Goal: Task Accomplishment & Management: Complete application form

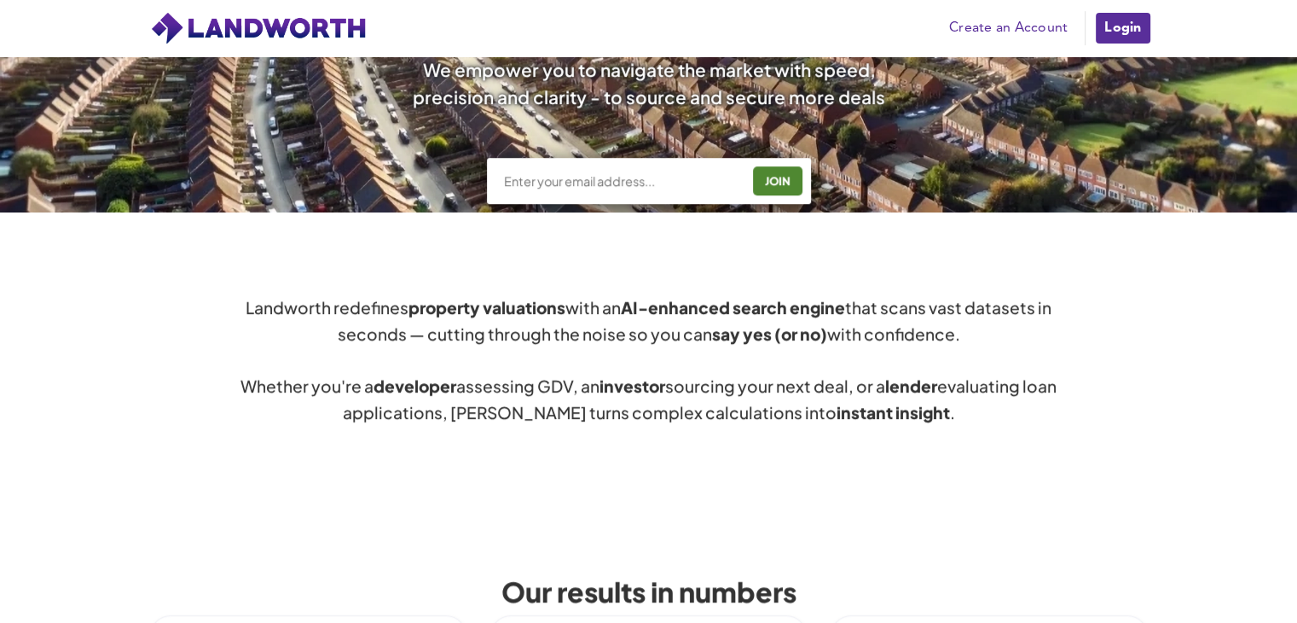
scroll to position [720, 0]
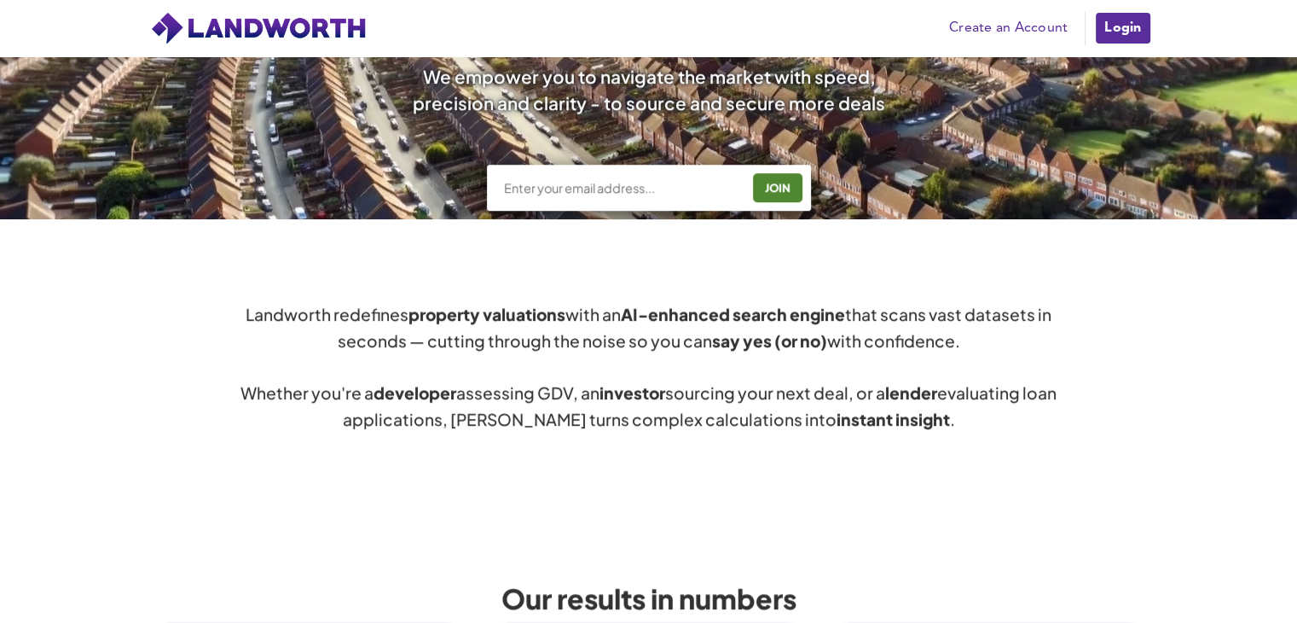
click at [627, 182] on input "text" at bounding box center [621, 187] width 238 height 17
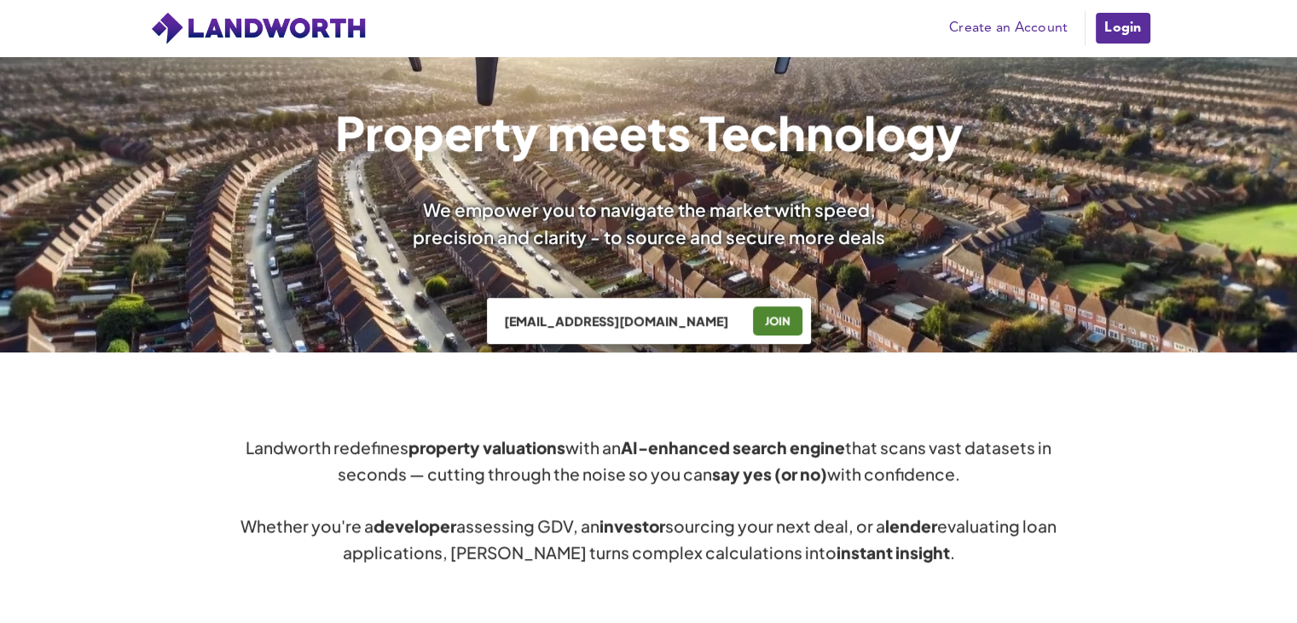
scroll to position [585, 0]
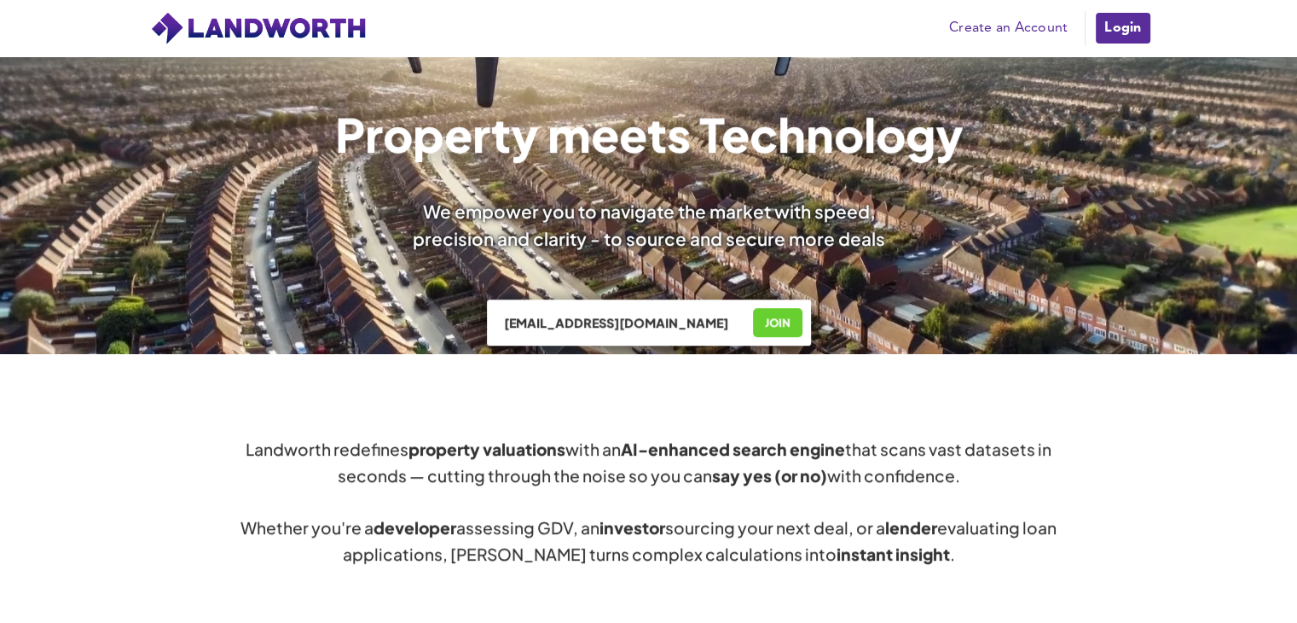
type input "[EMAIL_ADDRESS][DOMAIN_NAME]"
click at [780, 328] on div "JOIN" at bounding box center [777, 322] width 39 height 27
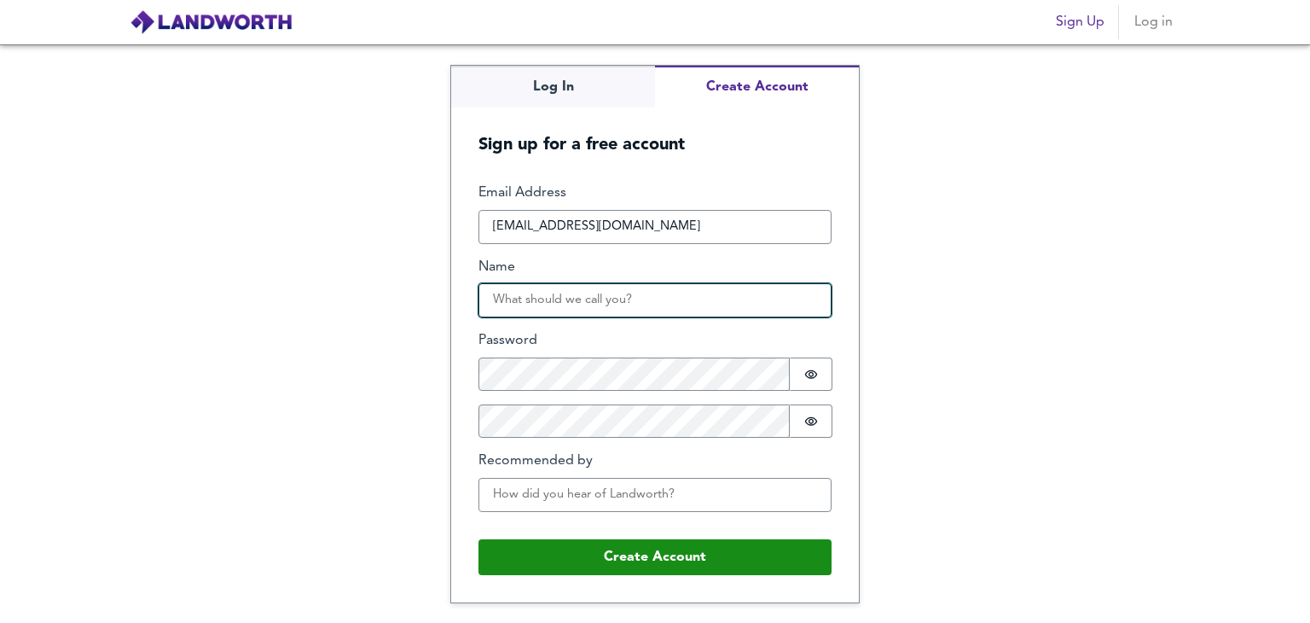
click at [592, 301] on input "Name" at bounding box center [655, 300] width 353 height 34
type input "Olatunji"
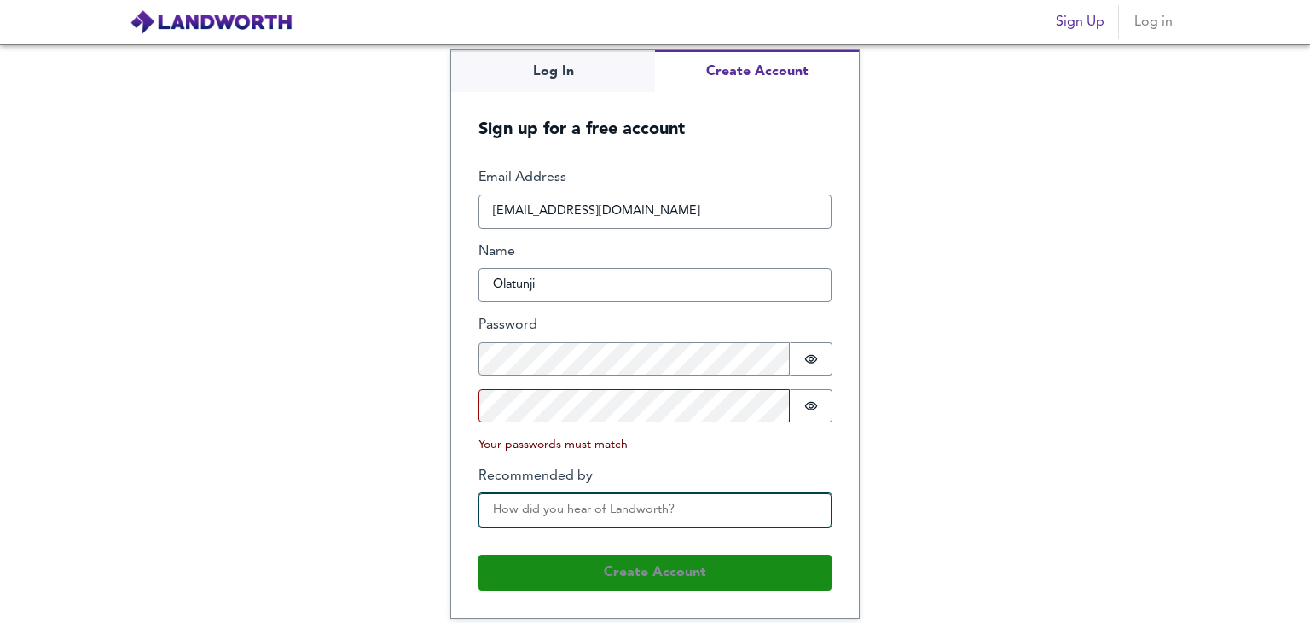
click at [566, 497] on input "Recommended by" at bounding box center [655, 510] width 353 height 34
type input "Y"
type input "Ahmed Khan"
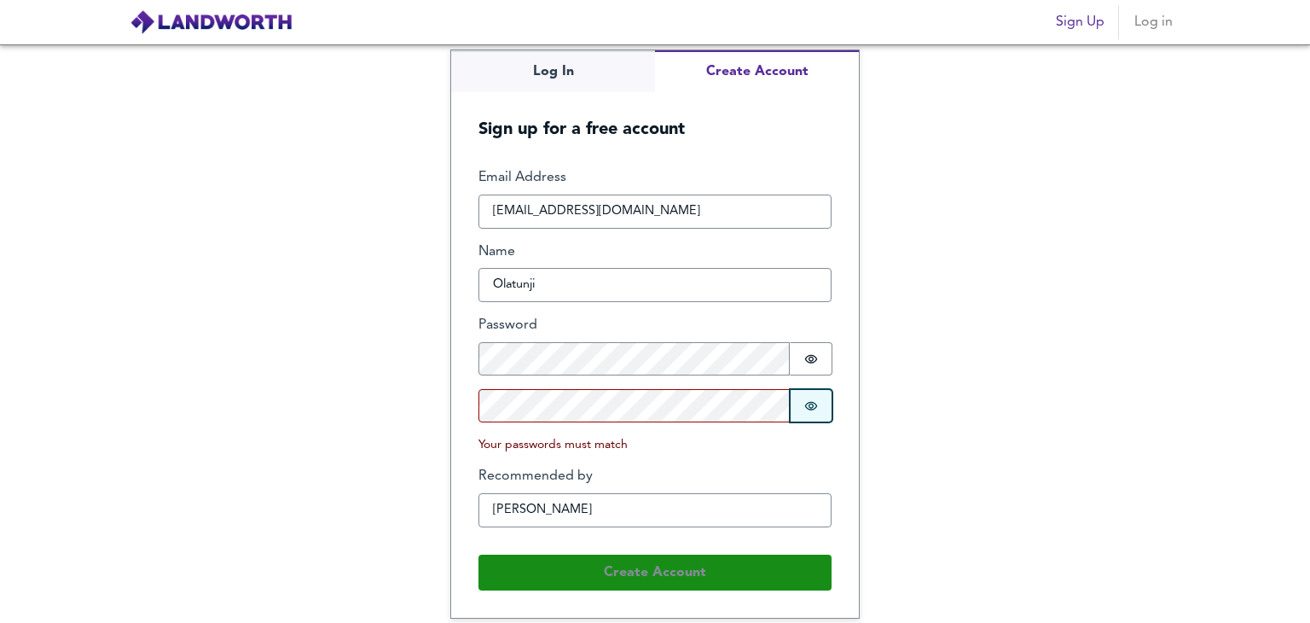
click at [811, 403] on icon "Show password" at bounding box center [810, 405] width 13 height 9
click at [842, 452] on form "Email Address olatunji.mothibamele@yahoo.com Name Olatunji Password Password is…" at bounding box center [655, 379] width 408 height 477
click at [809, 363] on icon "Show password" at bounding box center [811, 359] width 14 height 14
click at [797, 453] on div "Email Address olatunji.mothibamele@yahoo.com Name Olatunji Password Password is…" at bounding box center [655, 354] width 353 height 373
click at [818, 459] on div "Email Address olatunji.mothibamele@yahoo.com Name Olatunji Password Password is…" at bounding box center [655, 354] width 353 height 373
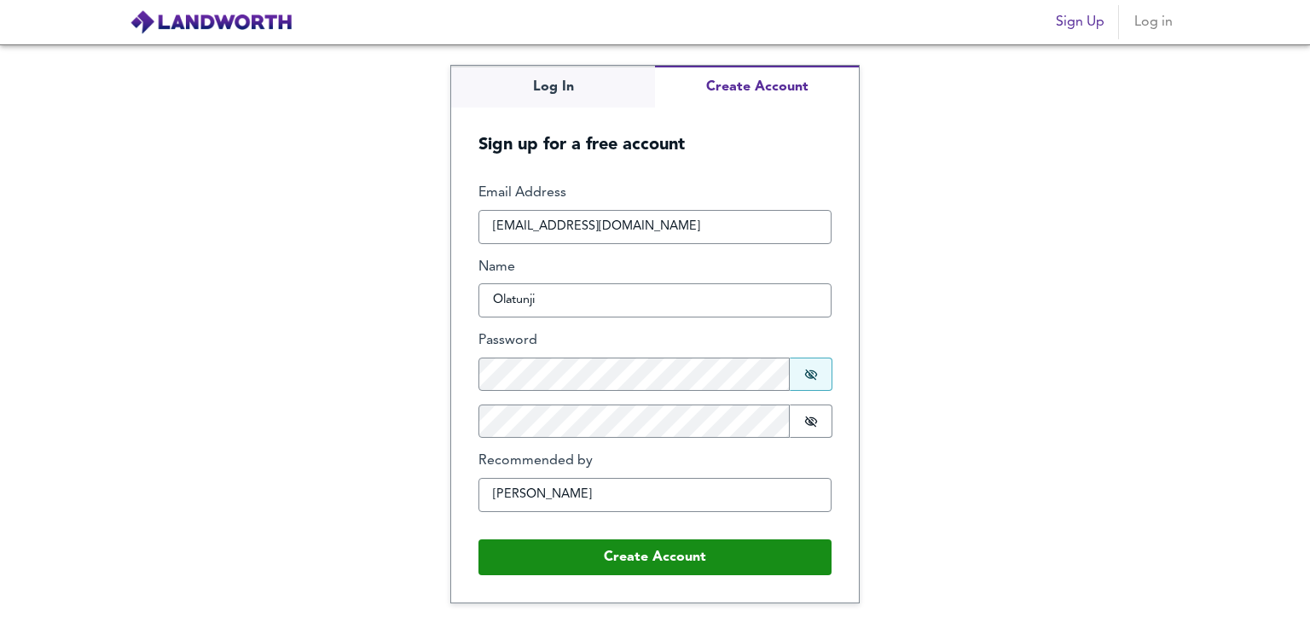
click at [843, 459] on form "Email Address olatunji.mothibamele@yahoo.com Name Olatunji Password Password is…" at bounding box center [655, 379] width 408 height 446
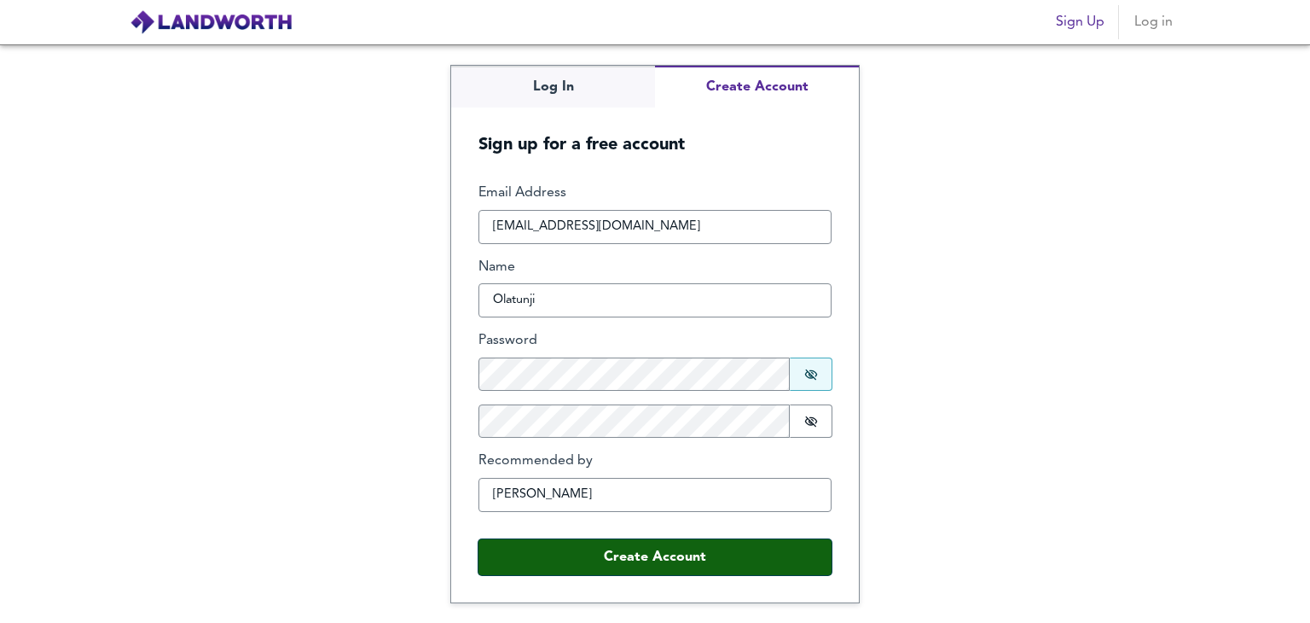
click at [673, 562] on button "Create Account" at bounding box center [655, 557] width 353 height 36
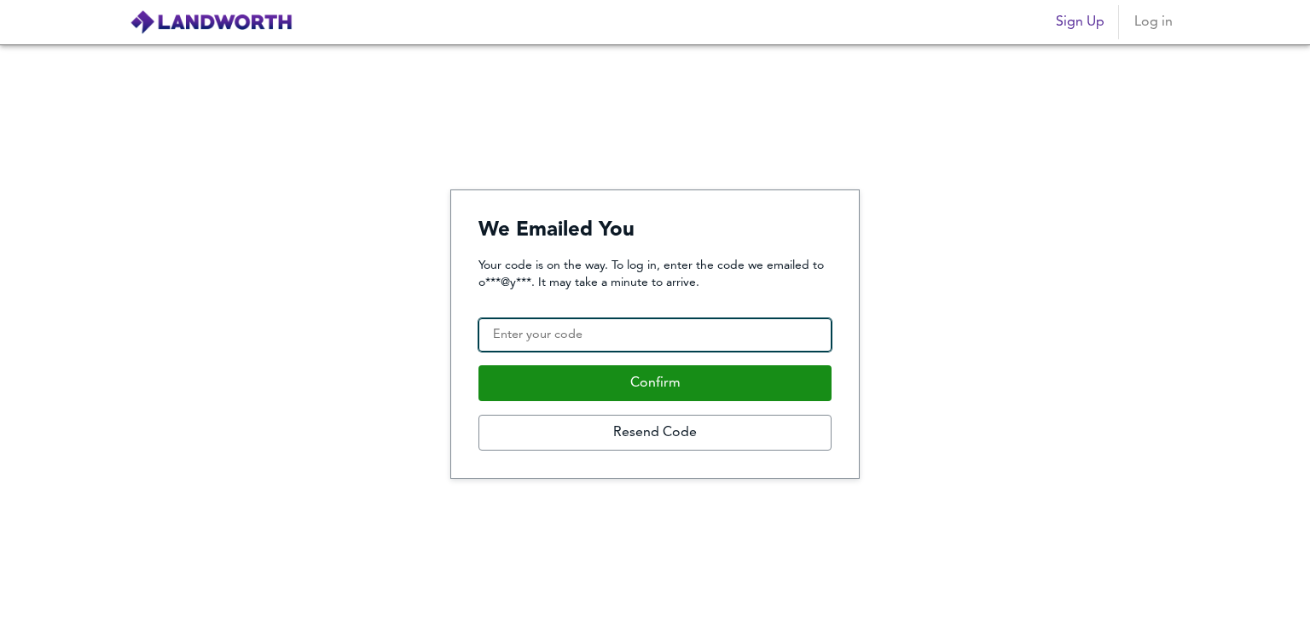
click at [580, 326] on input "Confirmation Code" at bounding box center [655, 335] width 353 height 34
paste input "448333"
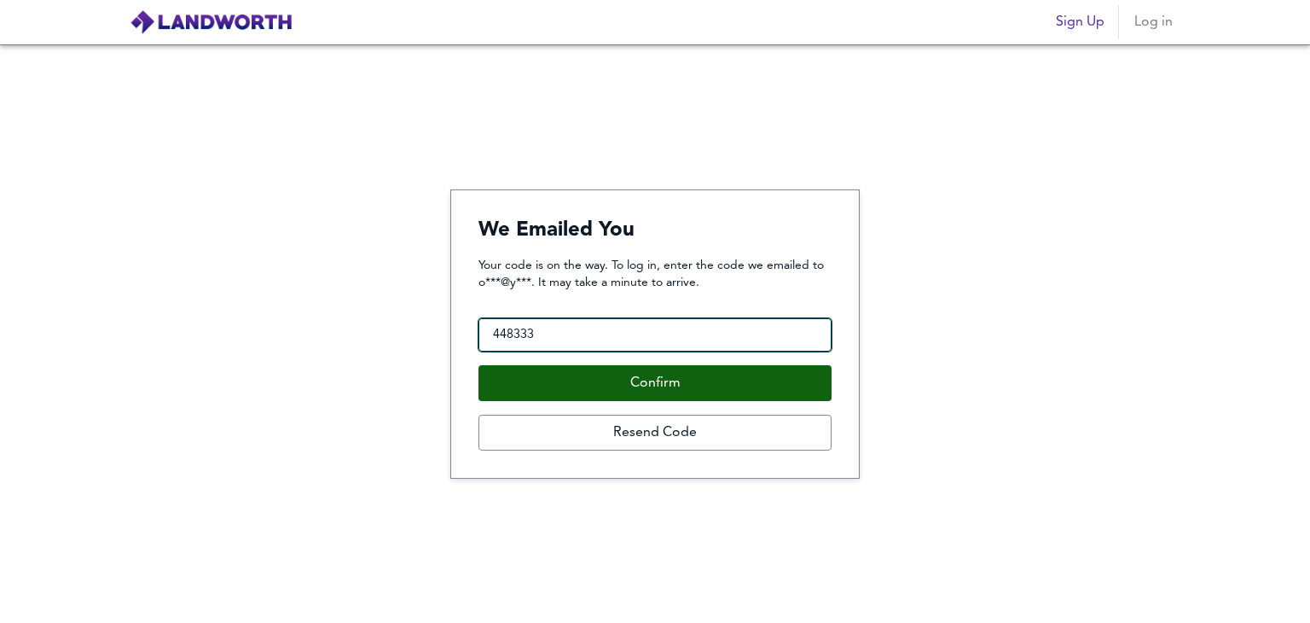
type input "448333"
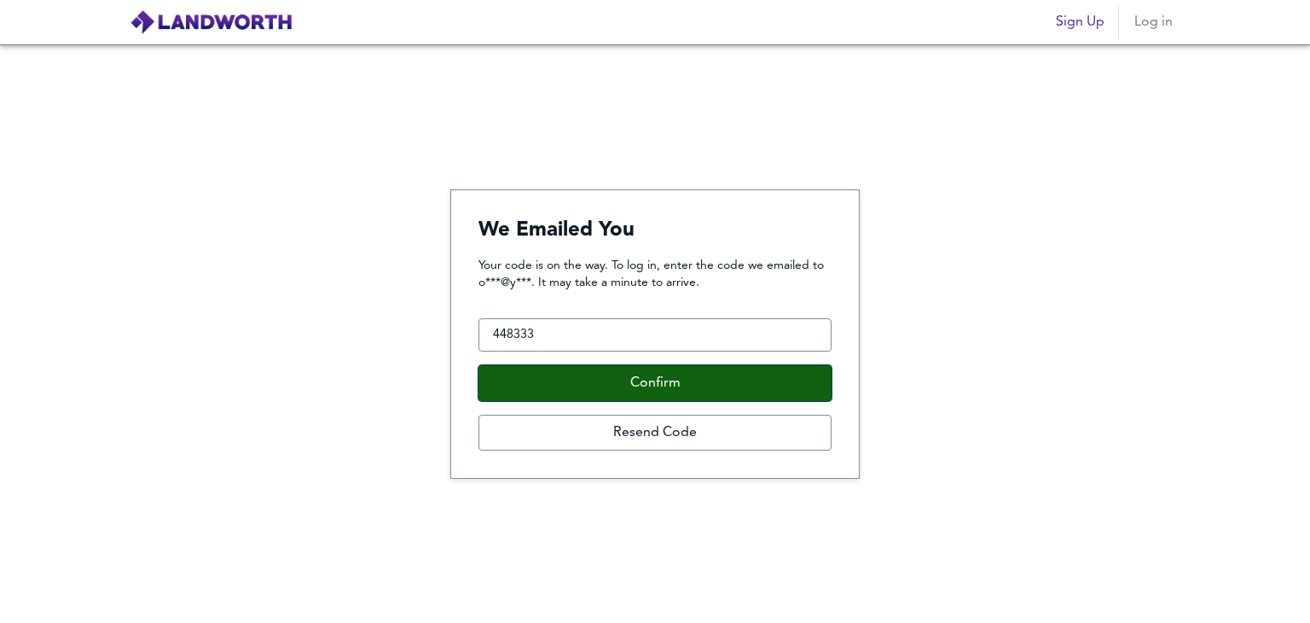
click at [622, 392] on button "Confirm" at bounding box center [655, 383] width 353 height 36
